Goal: Task Accomplishment & Management: Manage account settings

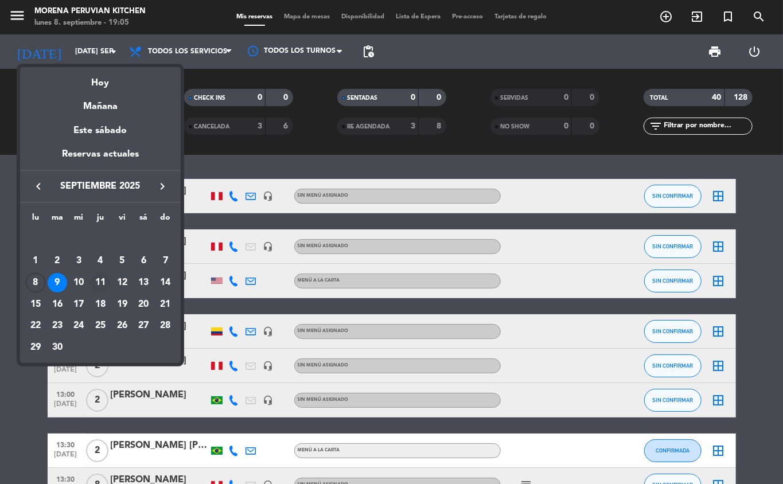
click at [100, 285] on div "11" at bounding box center [101, 283] width 20 height 20
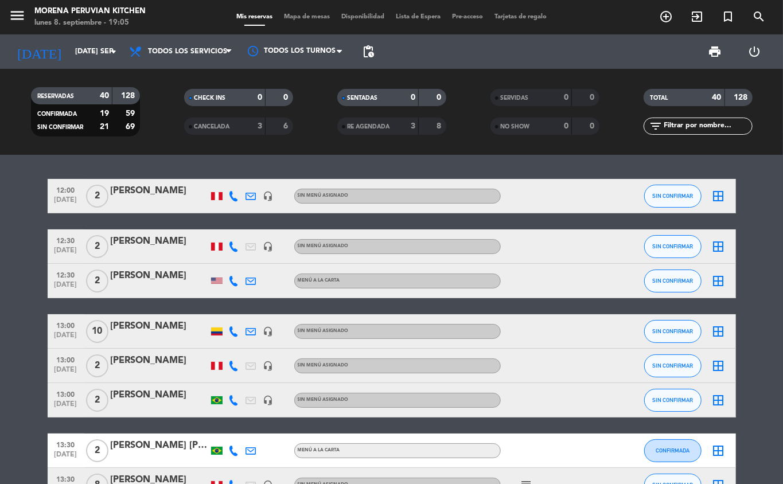
type input "[DEMOGRAPHIC_DATA] [DATE]"
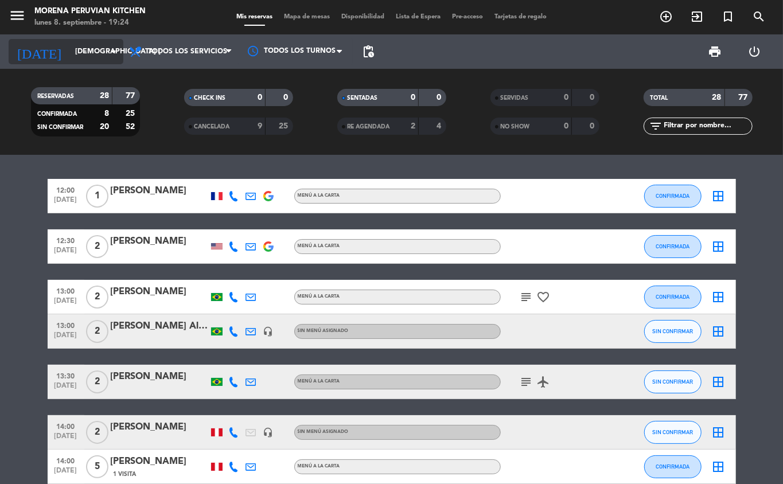
click at [74, 51] on input "[DEMOGRAPHIC_DATA] [DATE]" at bounding box center [117, 52] width 97 height 20
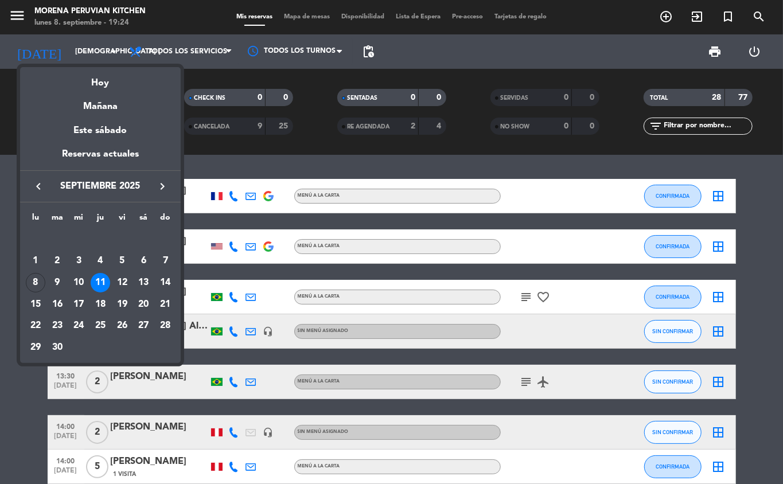
click at [90, 45] on div at bounding box center [391, 242] width 783 height 484
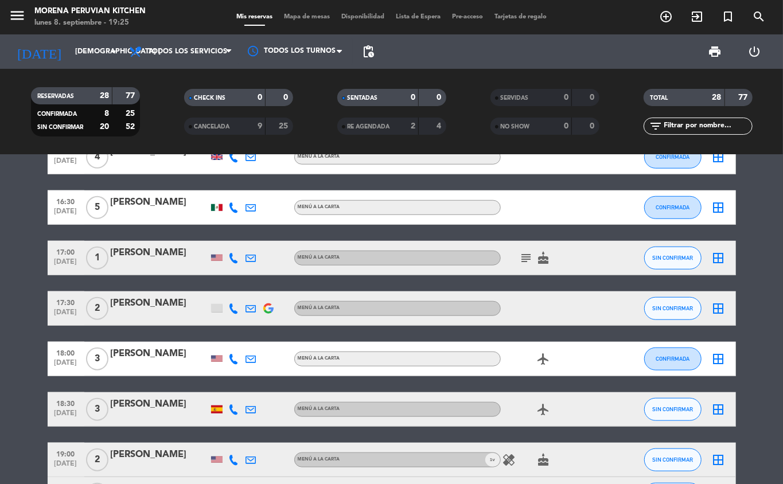
scroll to position [513, 0]
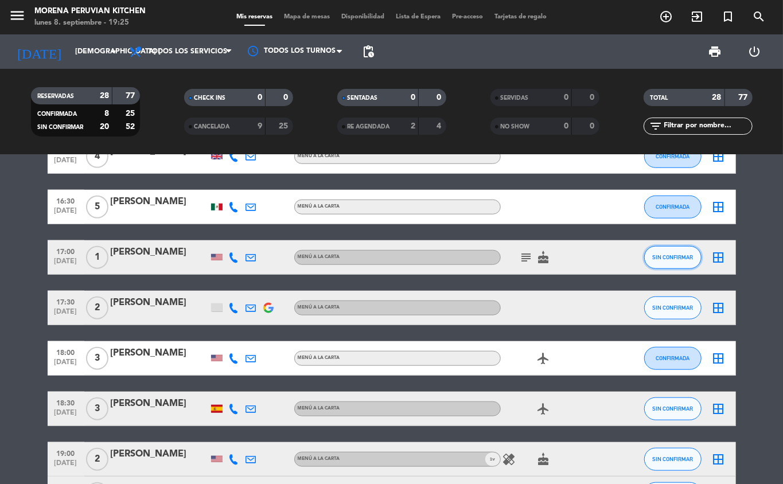
click at [676, 257] on span "SIN CONFIRMAR" at bounding box center [673, 257] width 41 height 6
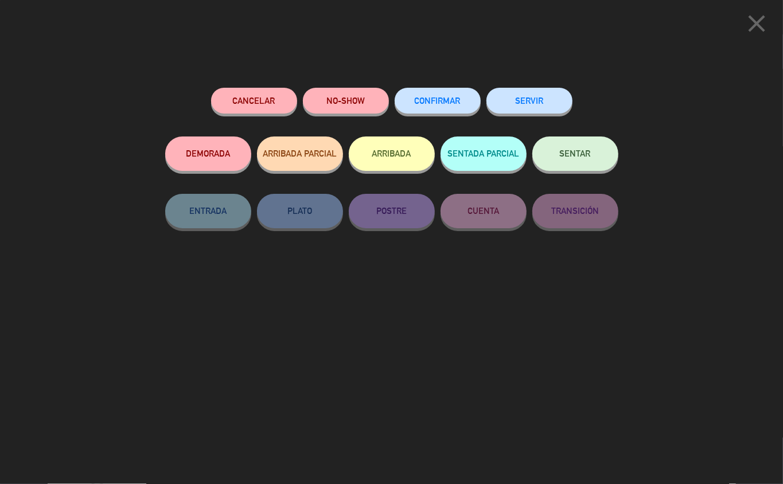
click at [236, 100] on button "Cancelar" at bounding box center [254, 101] width 86 height 26
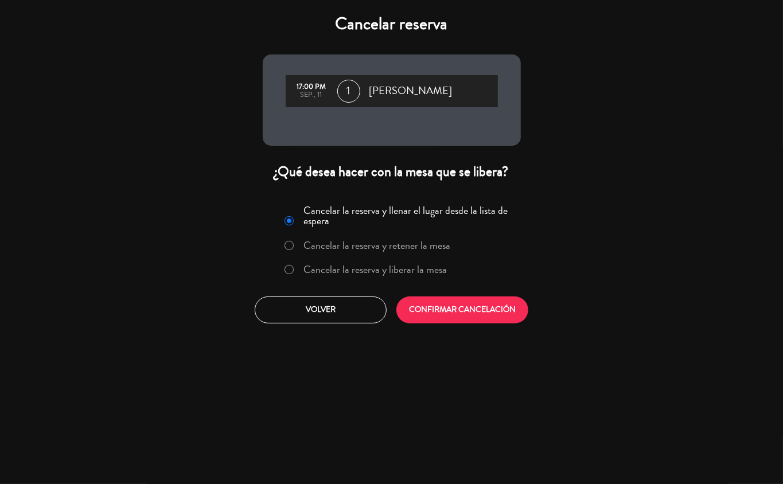
click at [383, 272] on label "Cancelar la reserva y liberar la mesa" at bounding box center [375, 270] width 143 height 10
click at [448, 318] on button "CONFIRMAR CANCELACIÓN" at bounding box center [463, 310] width 132 height 27
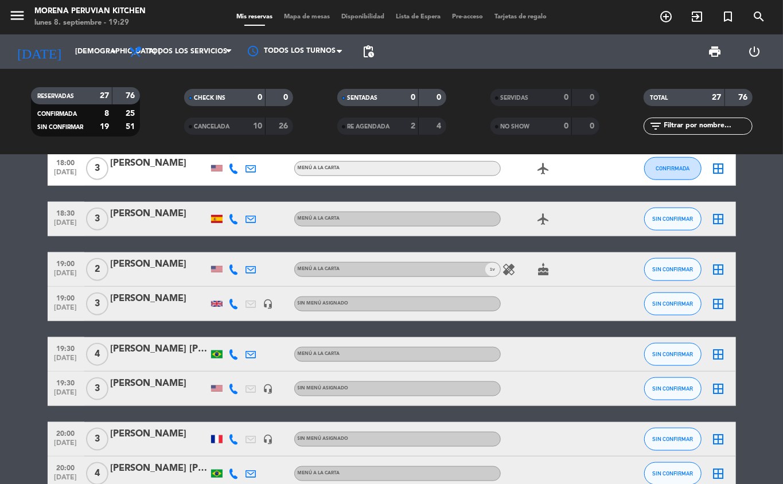
scroll to position [662, 0]
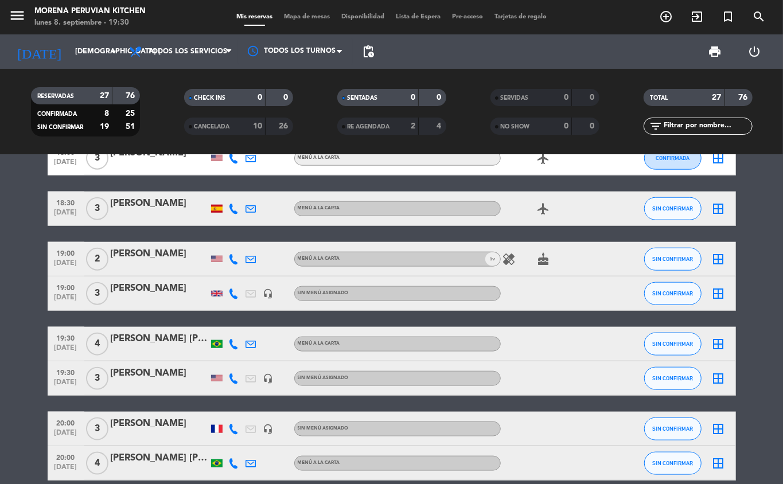
click at [673, 14] on icon "add_circle_outline" at bounding box center [666, 17] width 14 height 14
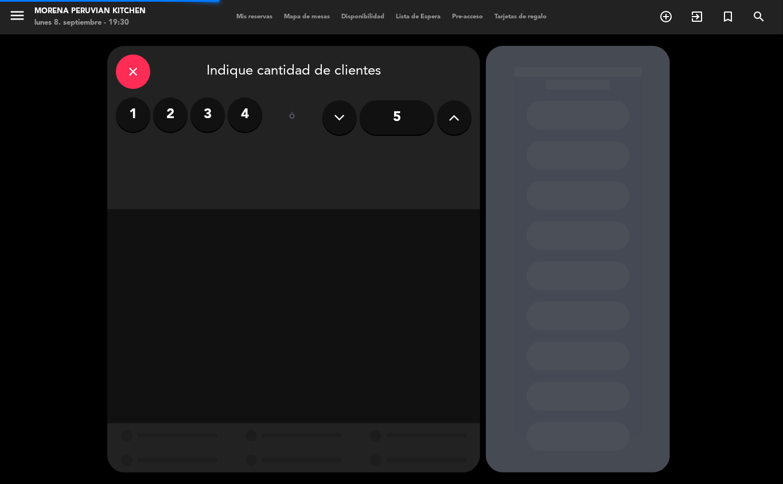
click at [173, 124] on label "2" at bounding box center [170, 115] width 34 height 34
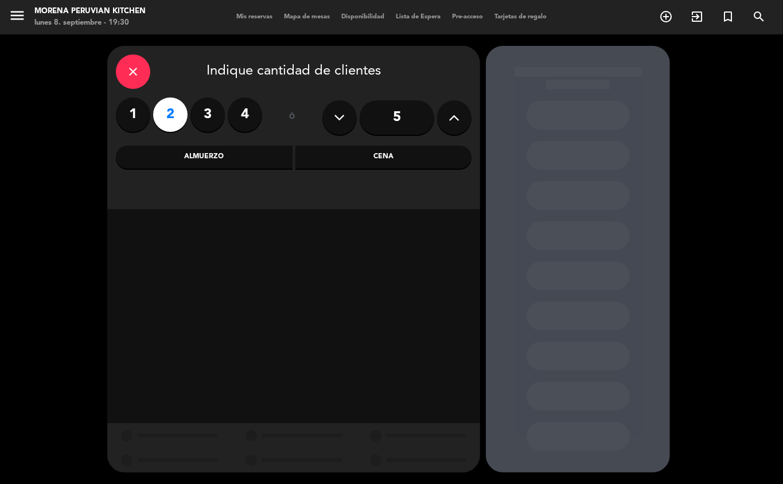
click at [365, 157] on div "Cena" at bounding box center [384, 157] width 177 height 23
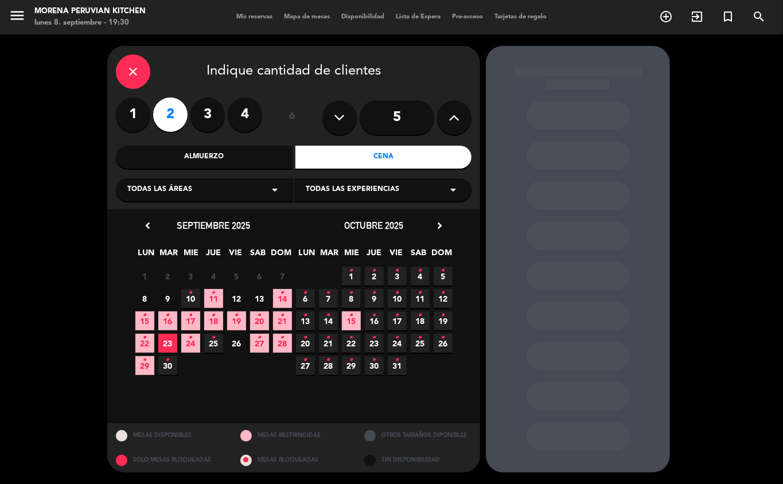
click at [192, 301] on icon "•" at bounding box center [191, 293] width 4 height 18
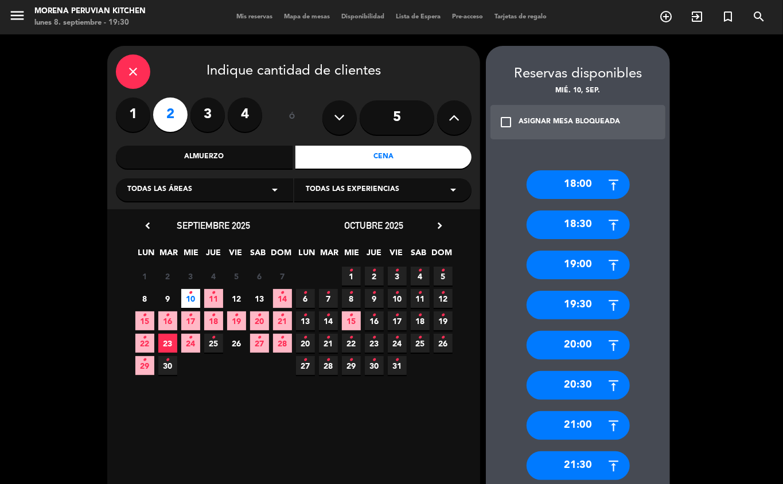
click at [213, 299] on icon "•" at bounding box center [214, 293] width 4 height 18
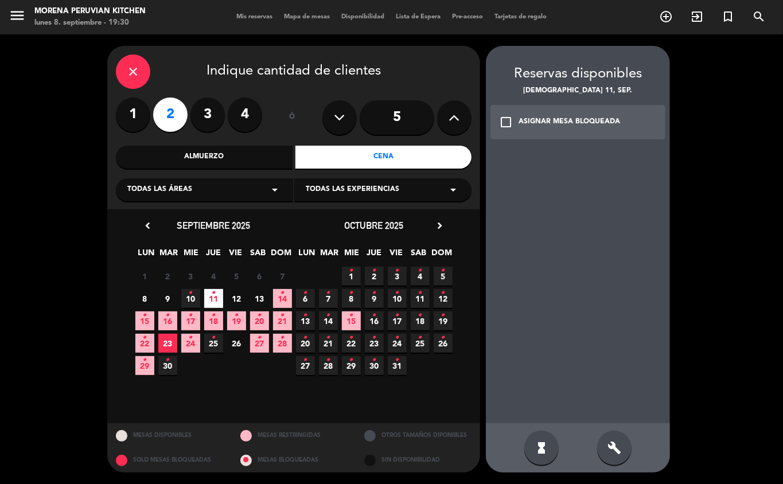
click at [584, 122] on div "ASIGNAR MESA BLOQUEADA" at bounding box center [570, 122] width 102 height 11
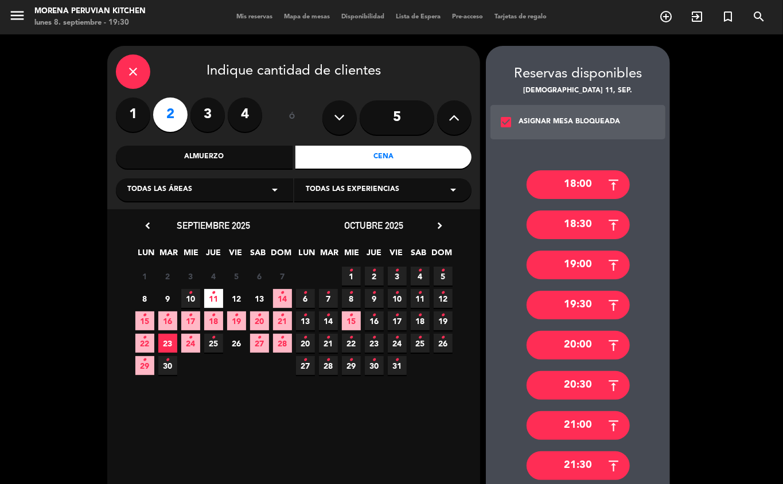
scroll to position [32, 0]
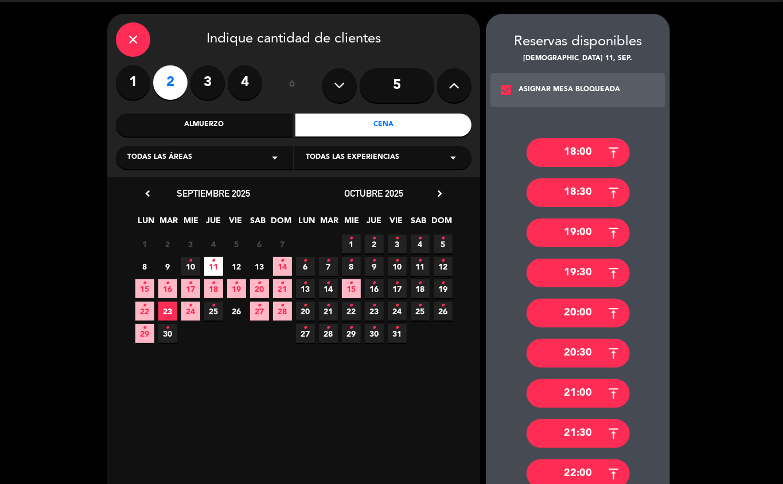
click at [588, 193] on div "18:30" at bounding box center [578, 192] width 103 height 29
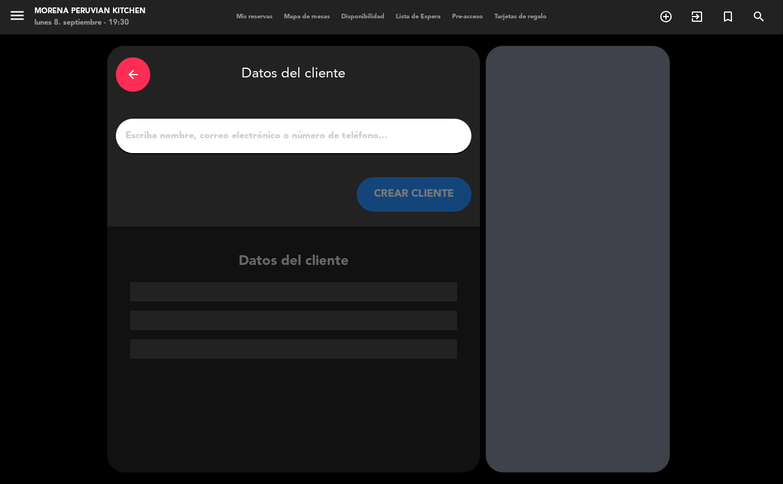
scroll to position [0, 0]
click at [275, 139] on input "1" at bounding box center [294, 136] width 339 height 16
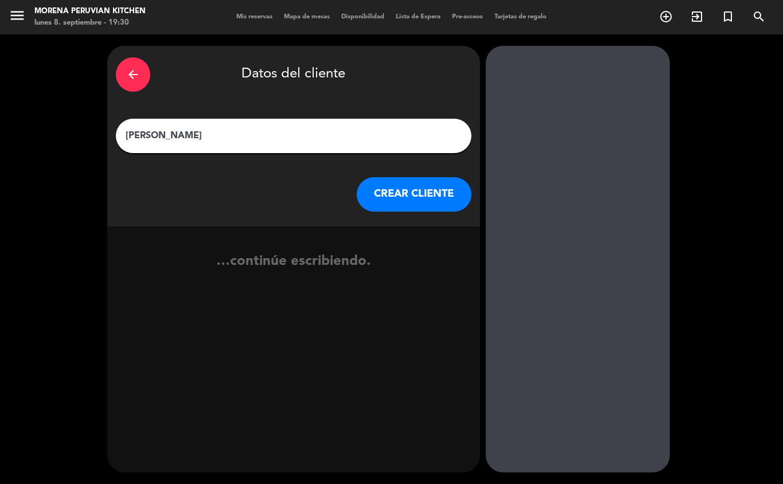
type input "[PERSON_NAME]"
click at [404, 185] on button "CREAR CLIENTE" at bounding box center [414, 194] width 115 height 34
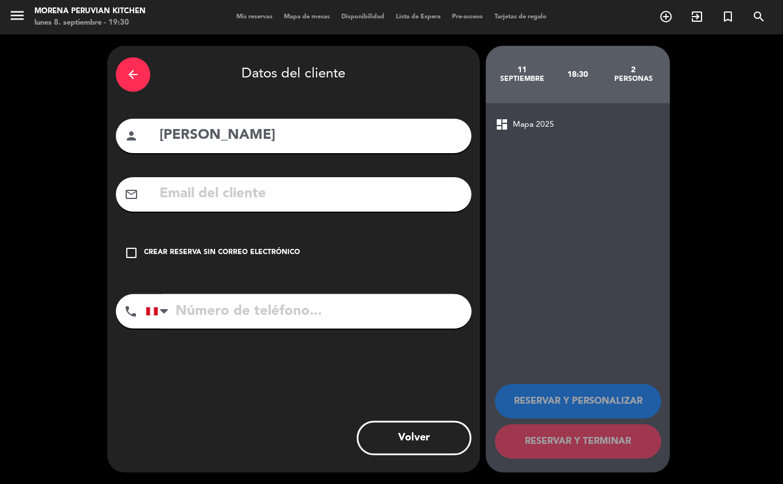
click at [587, 244] on div "dashboard Mapa 2025 RESERVAR Y PERSONALIZAR RESERVAR Y TERMINAR" at bounding box center [578, 288] width 184 height 370
click at [279, 305] on input "tel" at bounding box center [309, 311] width 326 height 34
click at [258, 253] on div "Crear reserva sin correo electrónico" at bounding box center [222, 252] width 156 height 11
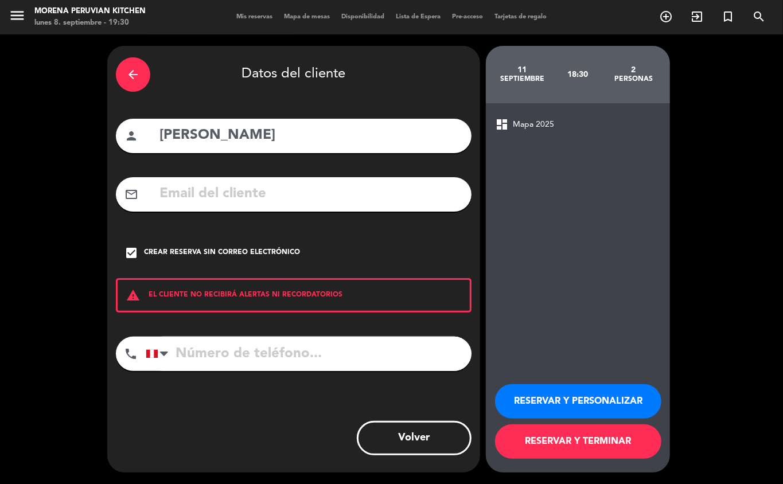
click at [281, 347] on input "tel" at bounding box center [309, 354] width 326 height 34
type input "[PHONE_NUMBER]"
click at [575, 430] on button "RESERVAR Y TERMINAR" at bounding box center [578, 442] width 166 height 34
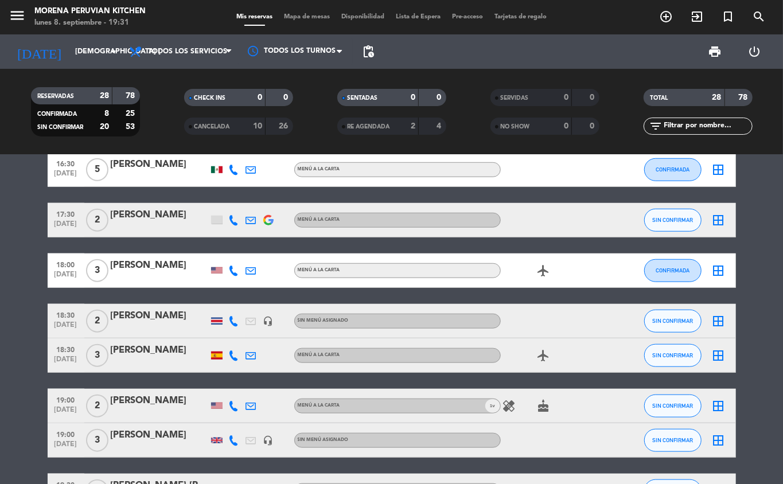
scroll to position [564, 0]
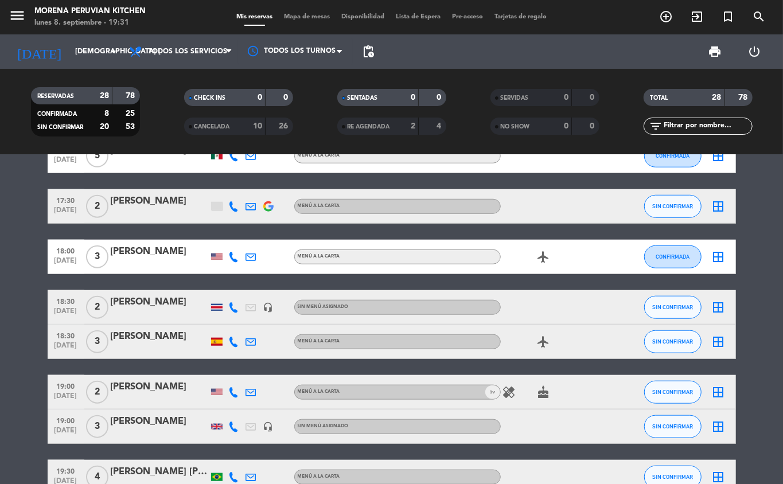
click at [158, 313] on div at bounding box center [160, 314] width 98 height 9
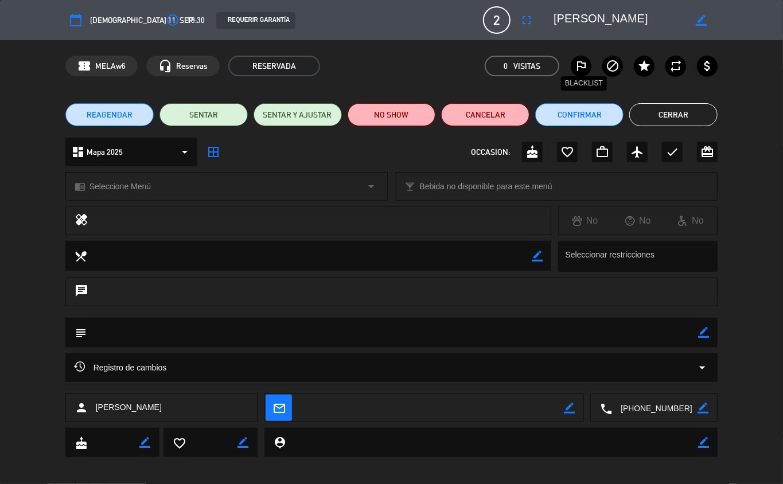
click at [703, 333] on icon "border_color" at bounding box center [703, 332] width 11 height 11
click at [568, 336] on textarea at bounding box center [393, 332] width 612 height 29
type textarea "Ventana"
click at [703, 334] on icon at bounding box center [703, 332] width 11 height 11
click at [685, 111] on button "Cerrar" at bounding box center [674, 114] width 88 height 23
